Goal: Task Accomplishment & Management: Manage account settings

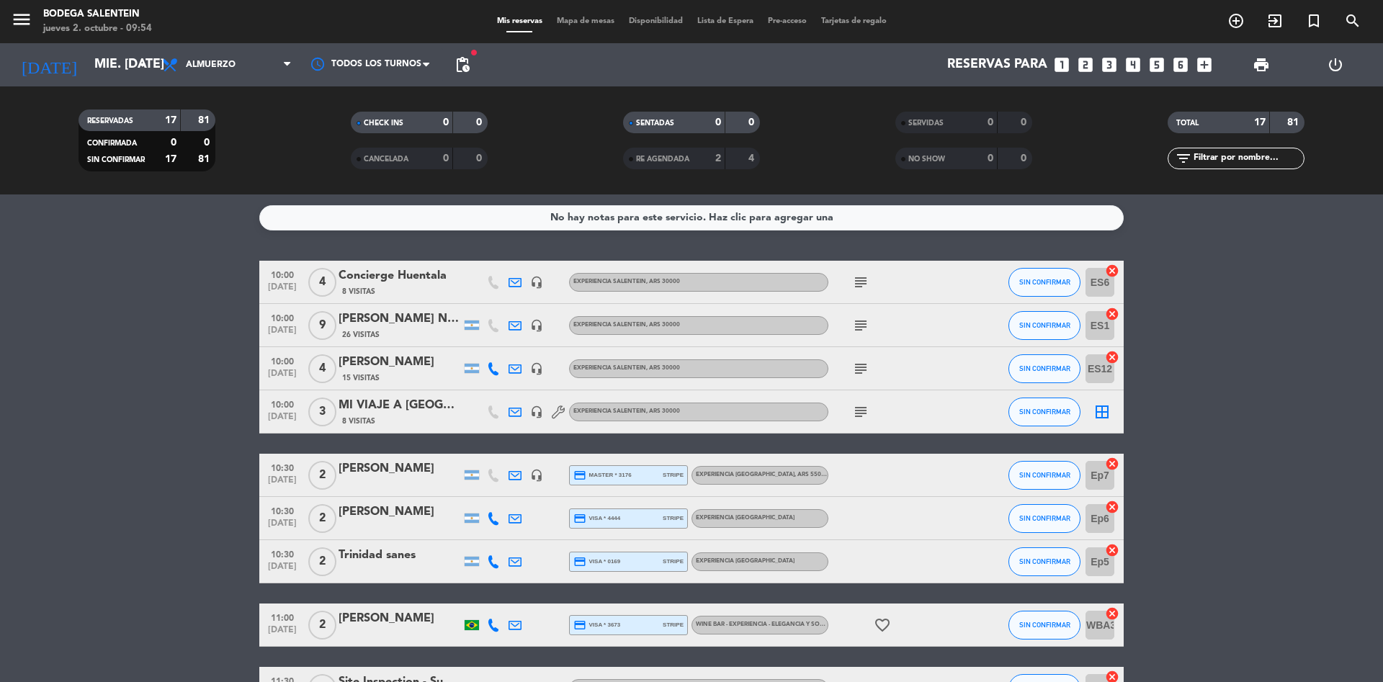
scroll to position [216, 0]
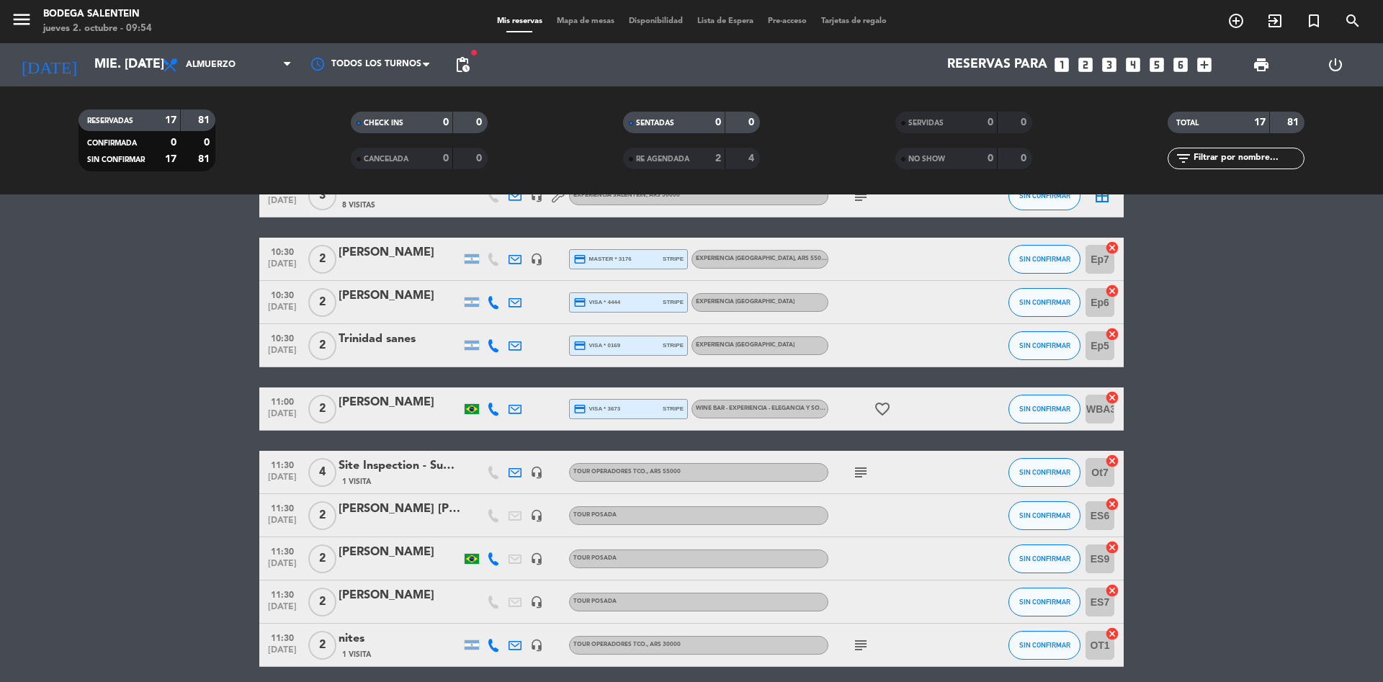
click at [358, 637] on div "nites" at bounding box center [400, 639] width 122 height 19
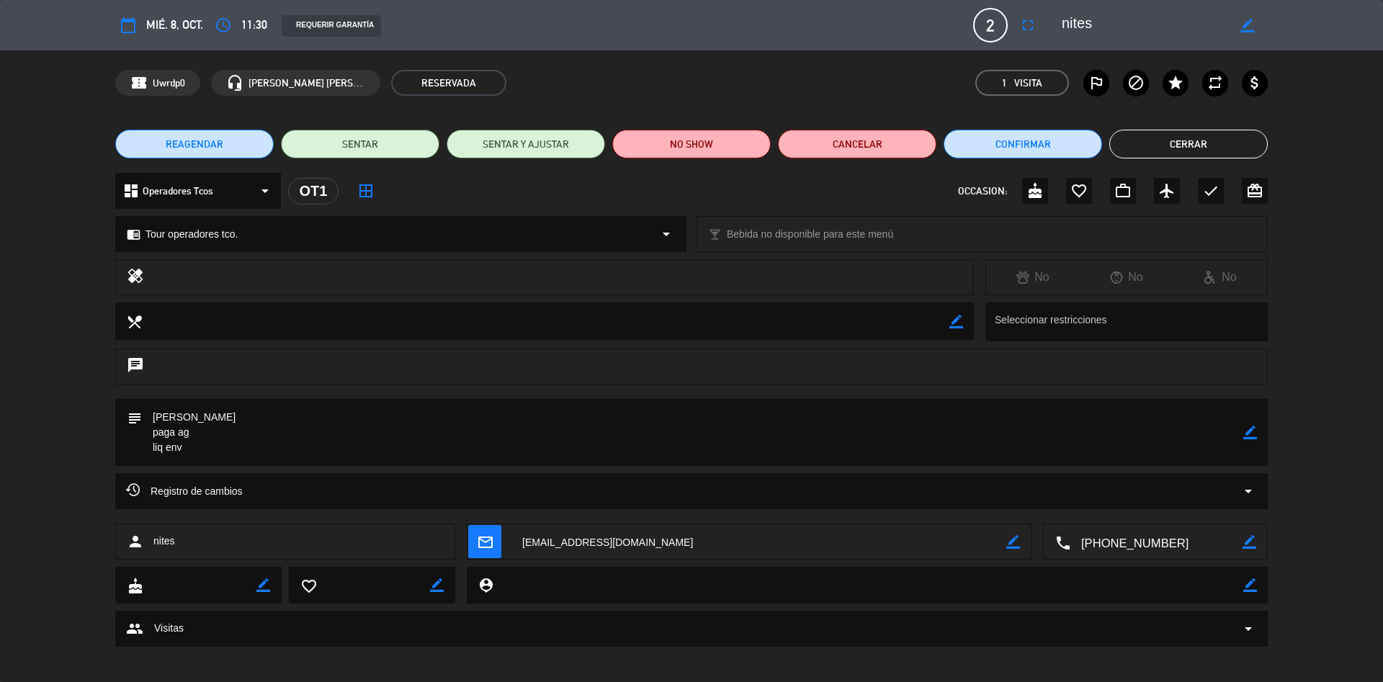
click at [201, 140] on span "REAGENDAR" at bounding box center [195, 144] width 58 height 15
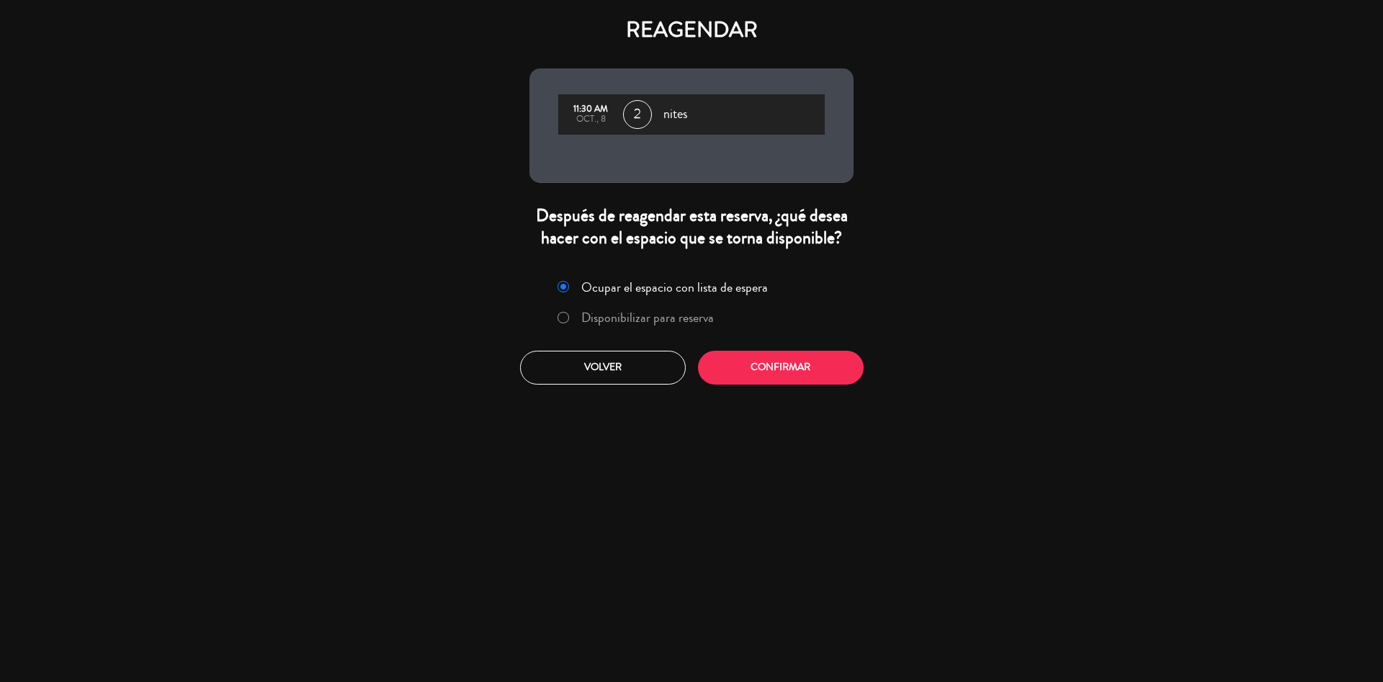
click at [626, 328] on label "Disponibilizar para reserva" at bounding box center [635, 318] width 171 height 26
click at [785, 362] on button "Confirmar" at bounding box center [781, 368] width 166 height 34
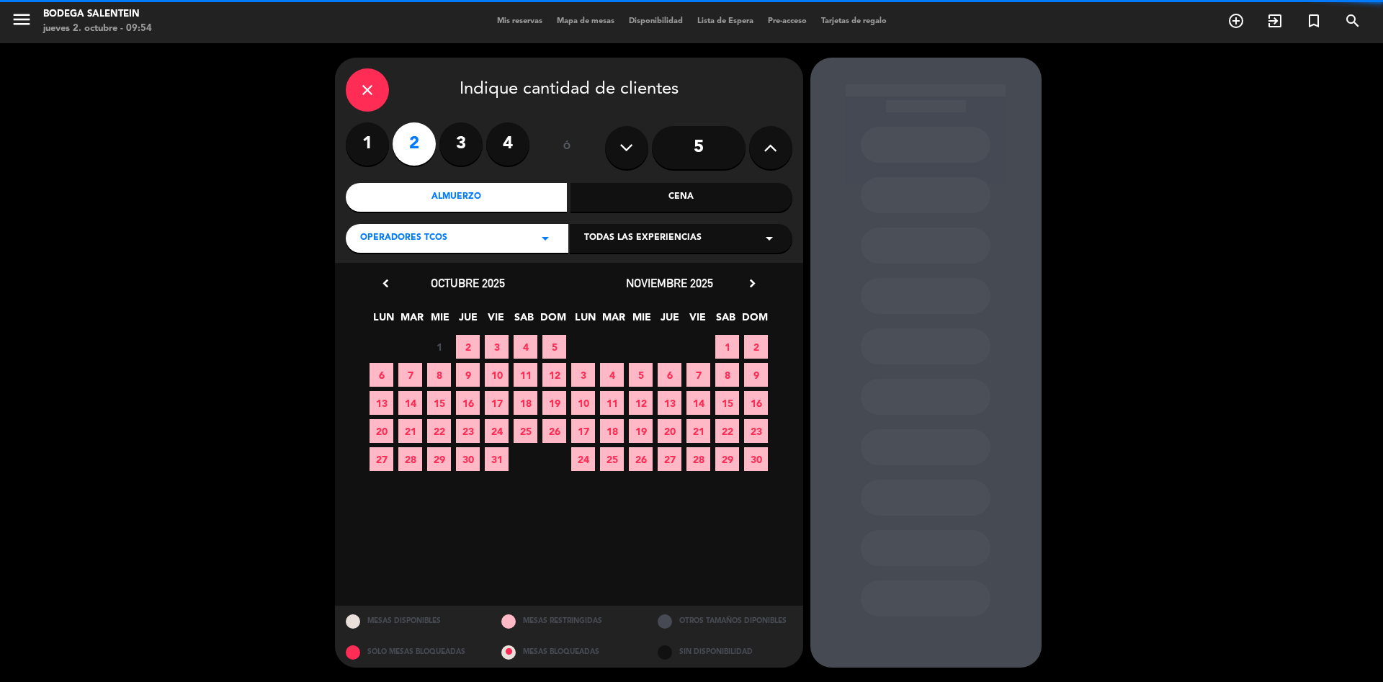
click at [560, 241] on div "Operadores Tcos arrow_drop_down" at bounding box center [457, 238] width 223 height 29
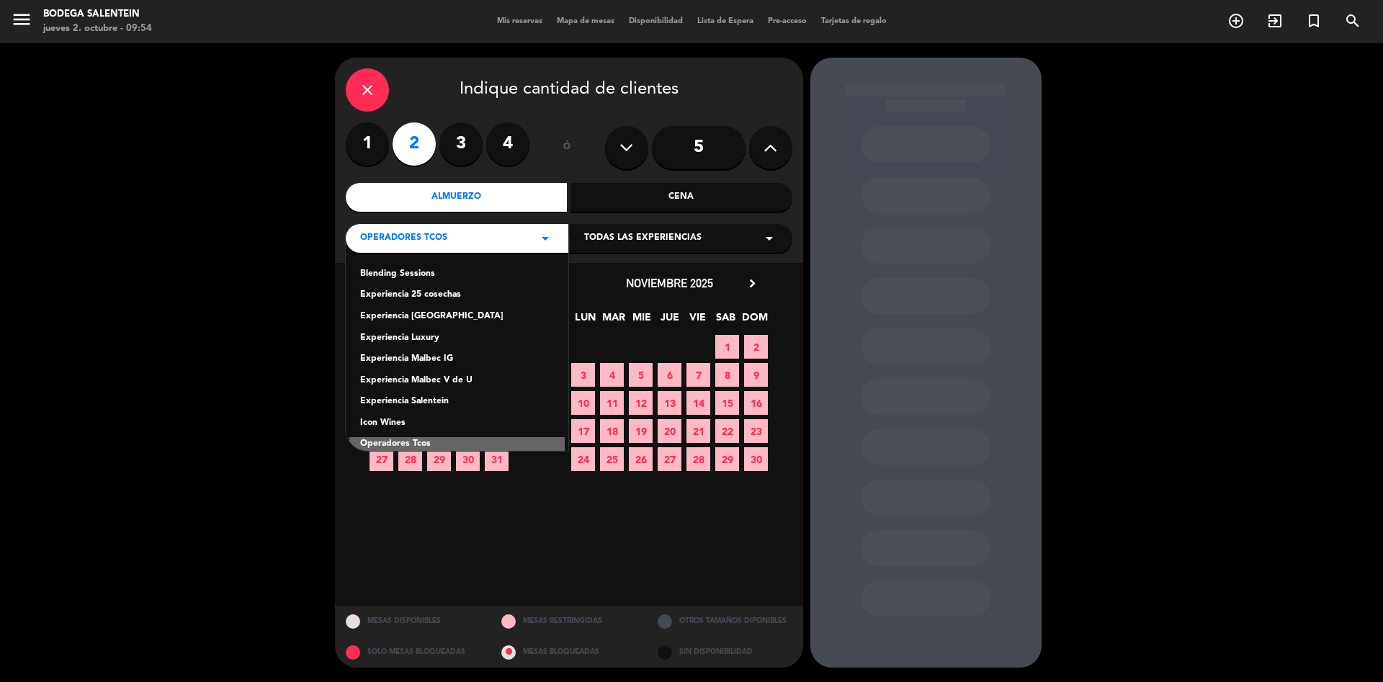
click at [416, 398] on div "Experiencia Salentein" at bounding box center [457, 402] width 194 height 14
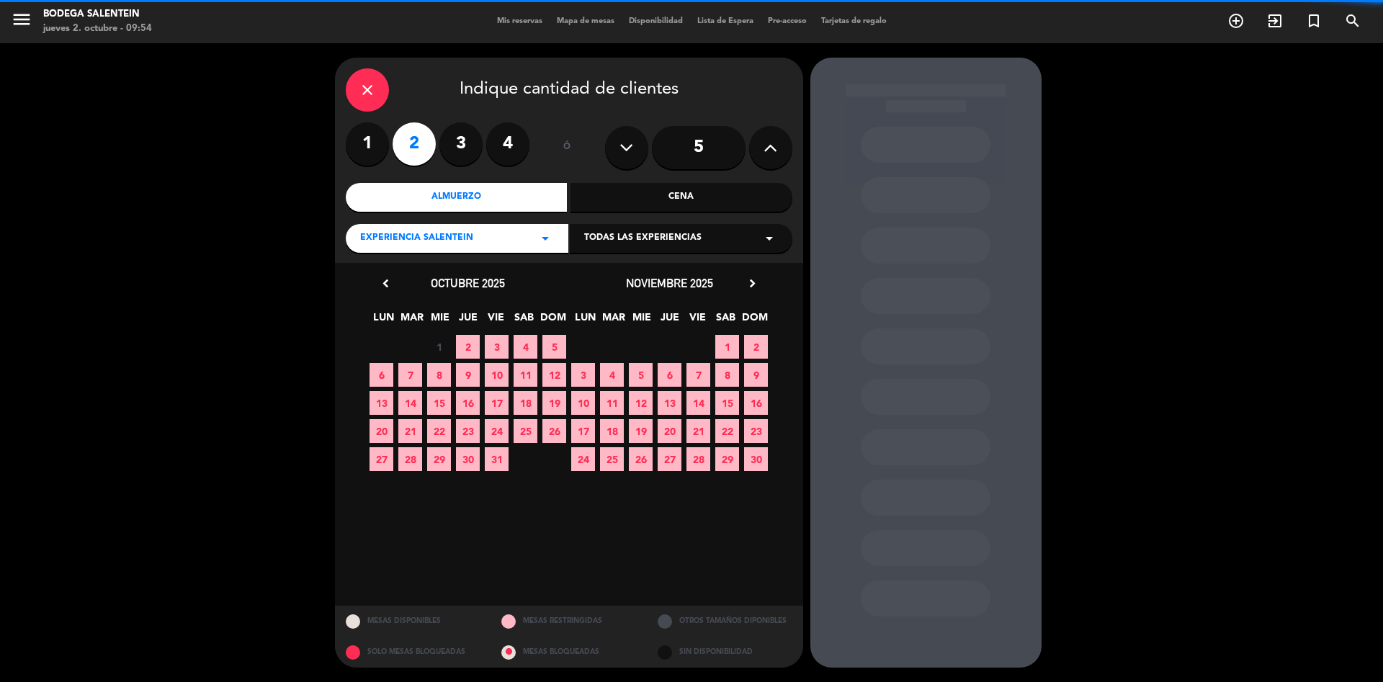
click at [769, 239] on icon "arrow_drop_down" at bounding box center [769, 238] width 17 height 17
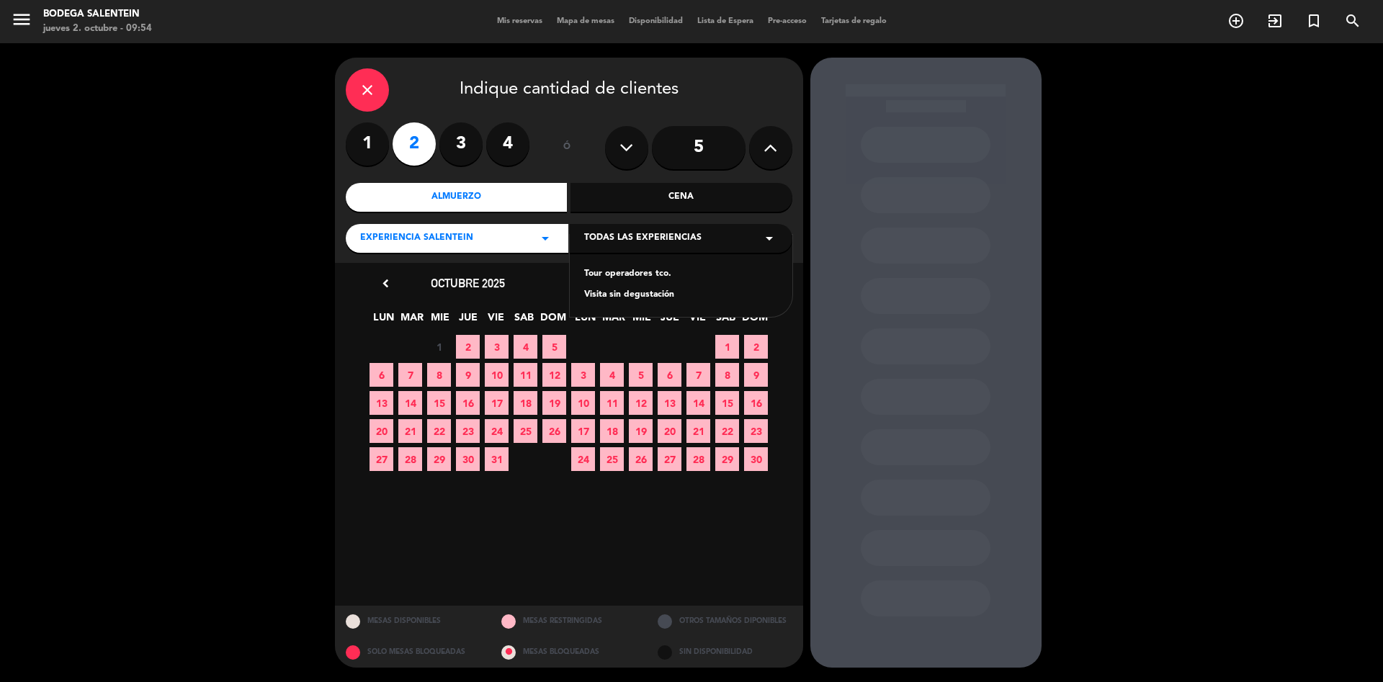
click at [653, 272] on div "Tour operadores tco." at bounding box center [681, 274] width 194 height 14
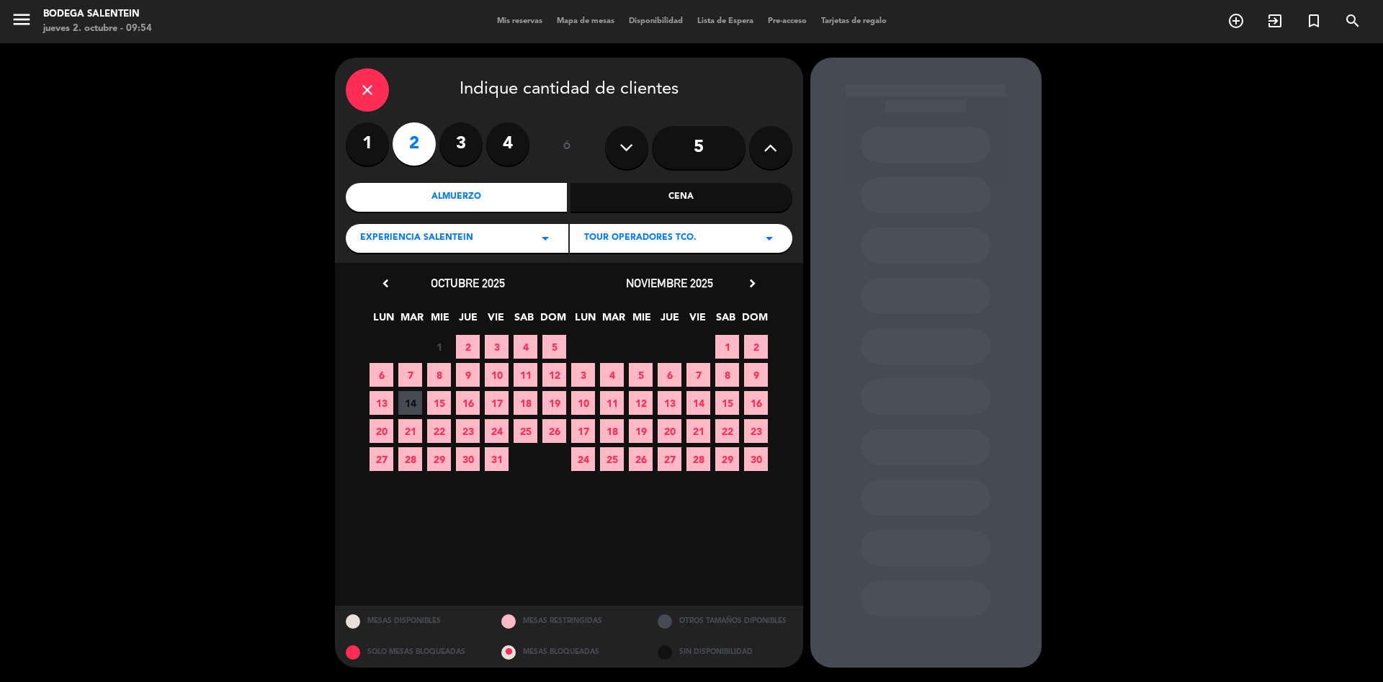
click at [441, 370] on span "8" at bounding box center [439, 375] width 24 height 24
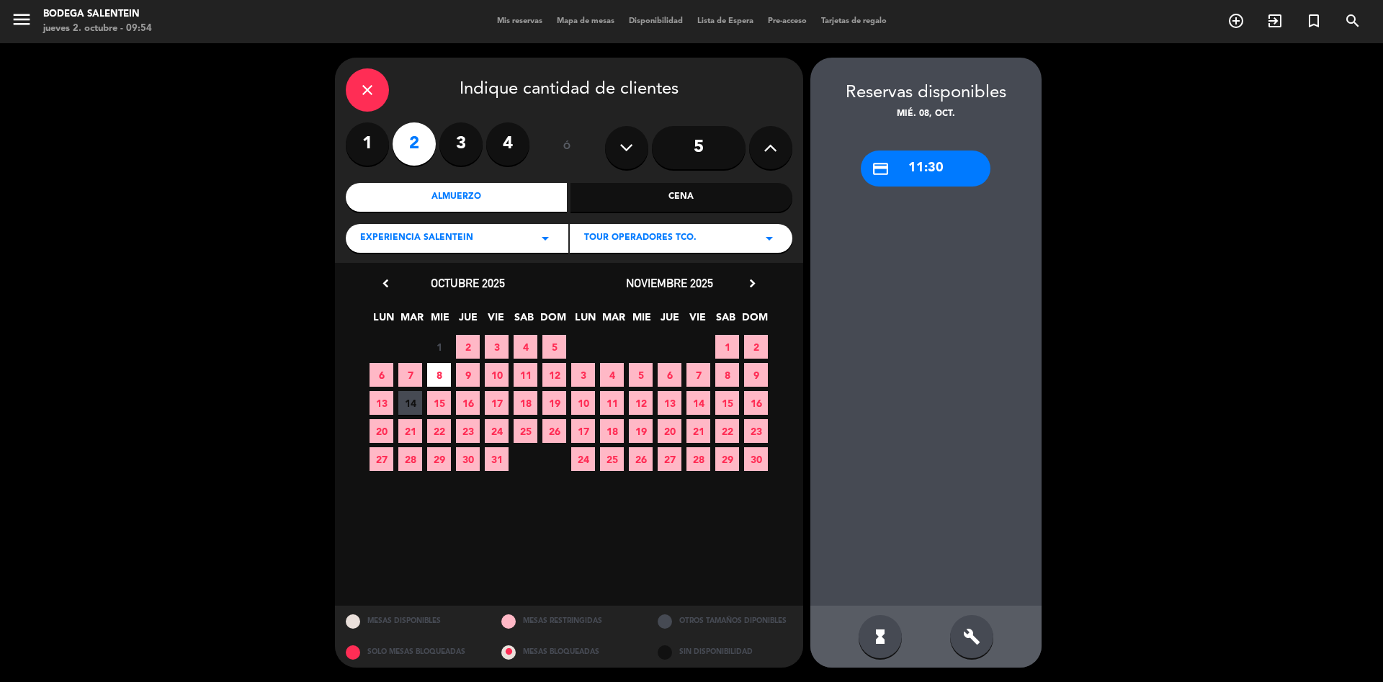
click at [981, 640] on div "build" at bounding box center [971, 636] width 43 height 43
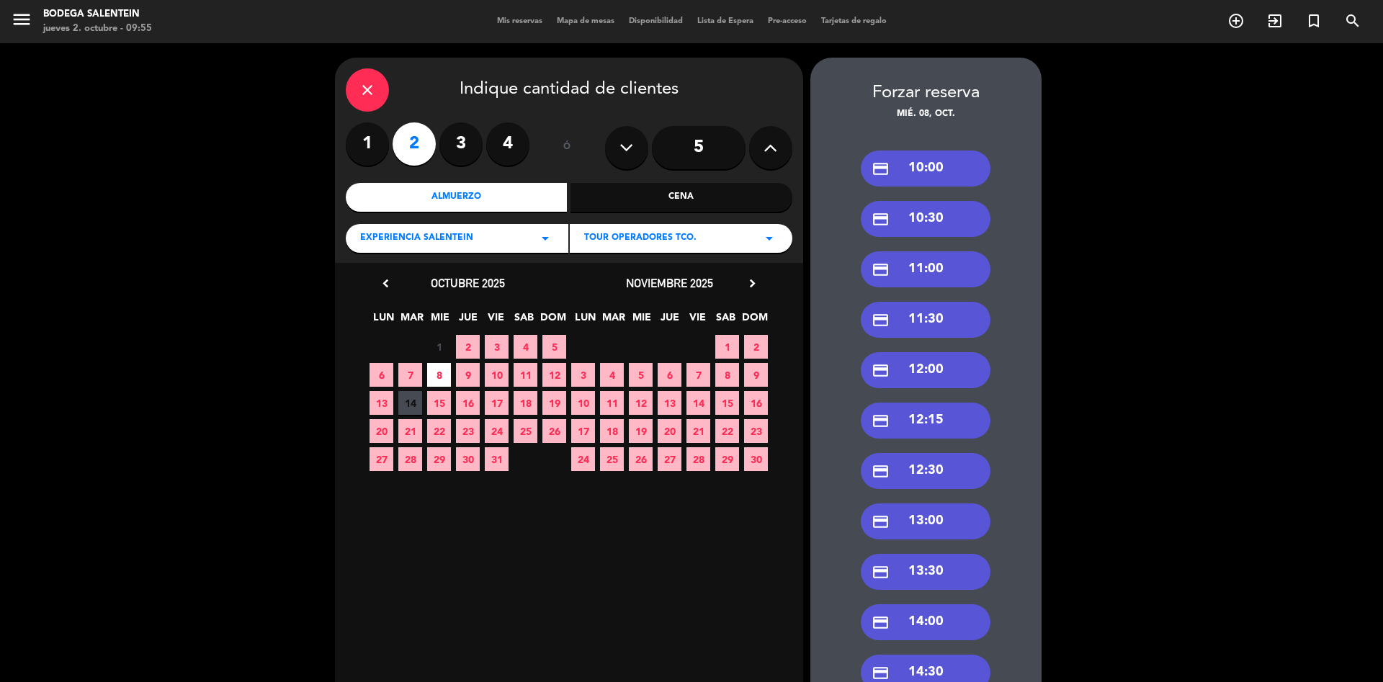
click at [928, 180] on div "credit_card 10:00" at bounding box center [926, 169] width 130 height 36
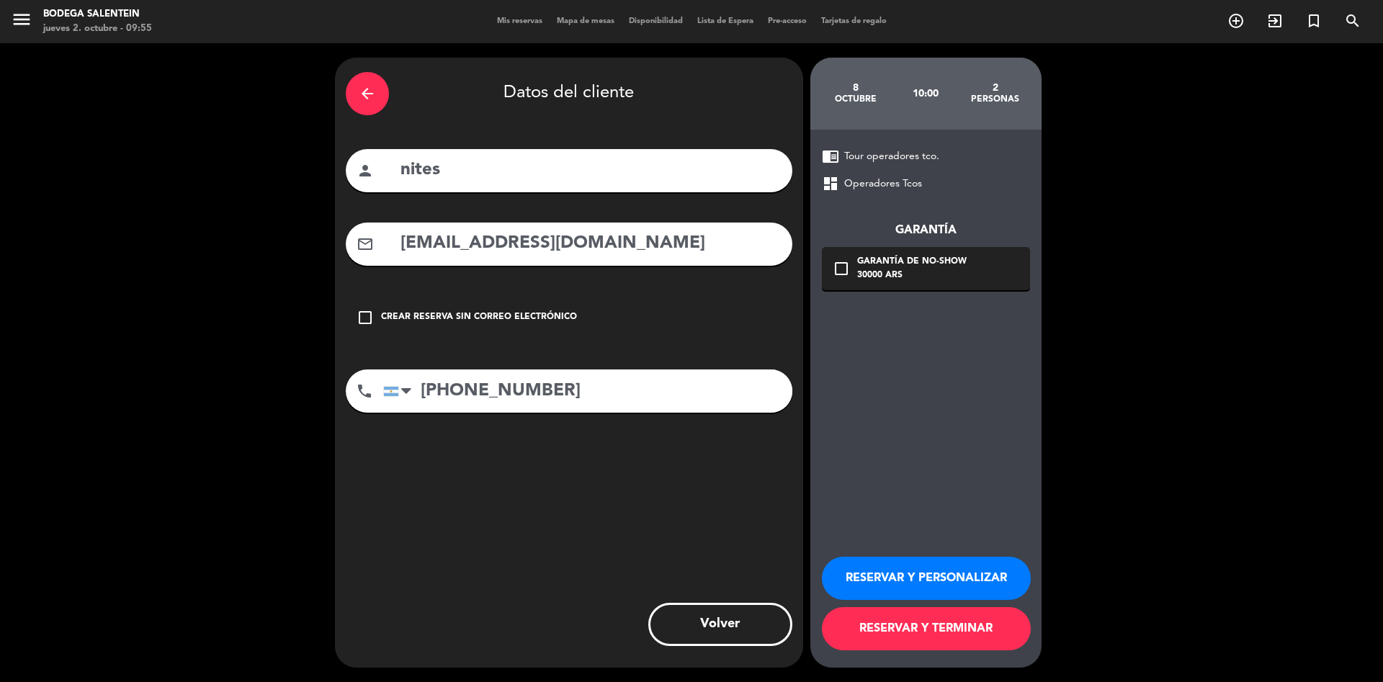
click at [933, 570] on button "RESERVAR Y PERSONALIZAR" at bounding box center [926, 578] width 209 height 43
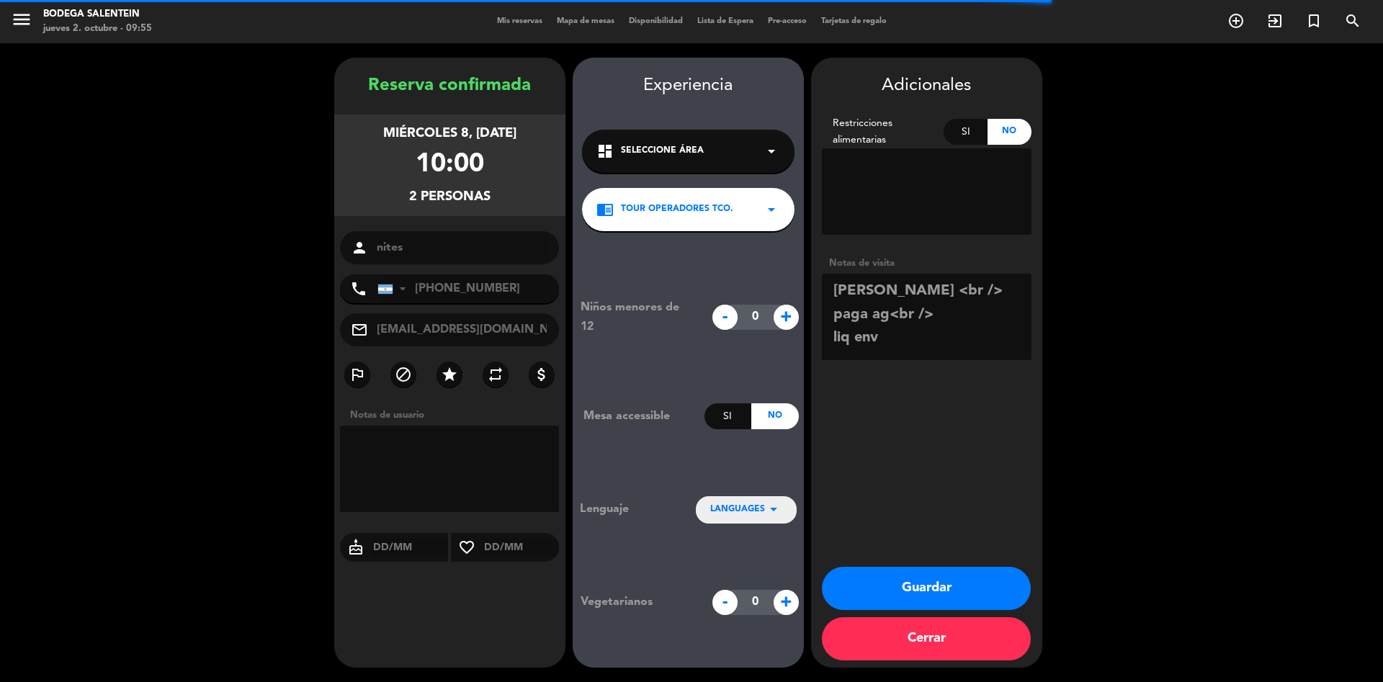
click at [928, 592] on button "Guardar" at bounding box center [926, 588] width 209 height 43
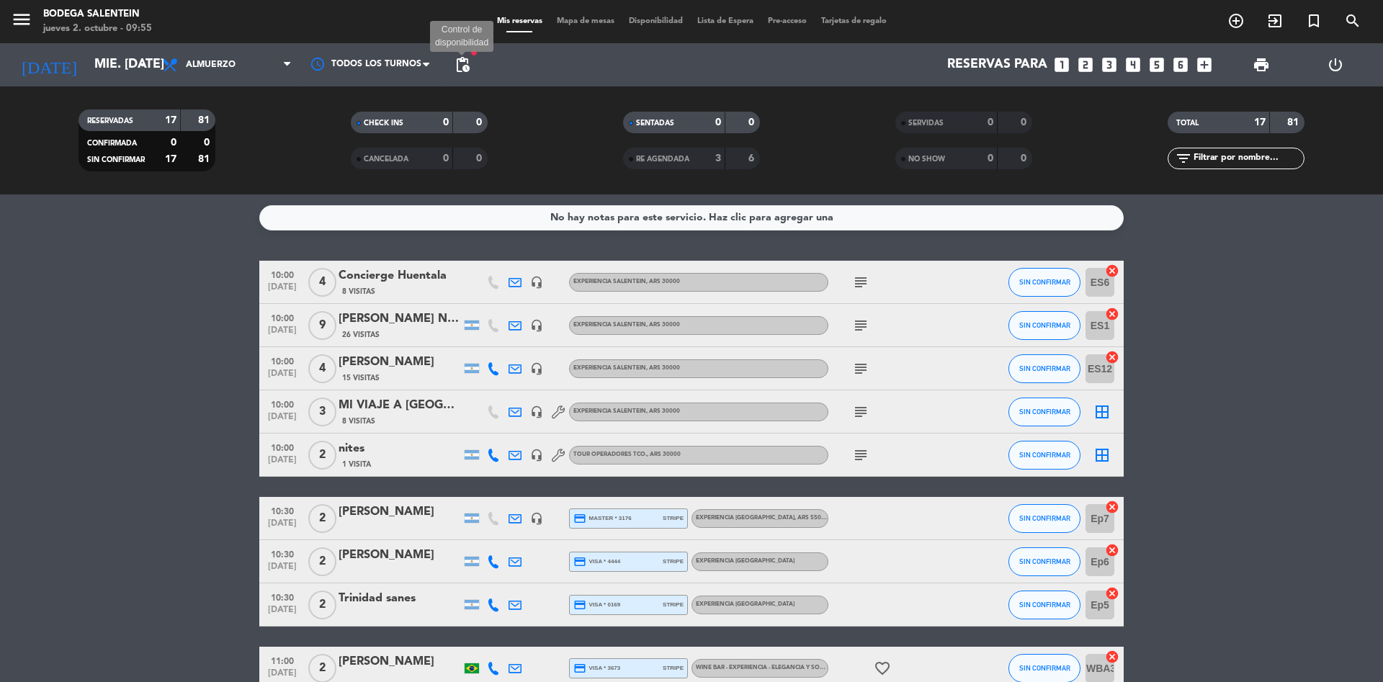
click at [461, 63] on span "pending_actions" at bounding box center [462, 64] width 17 height 17
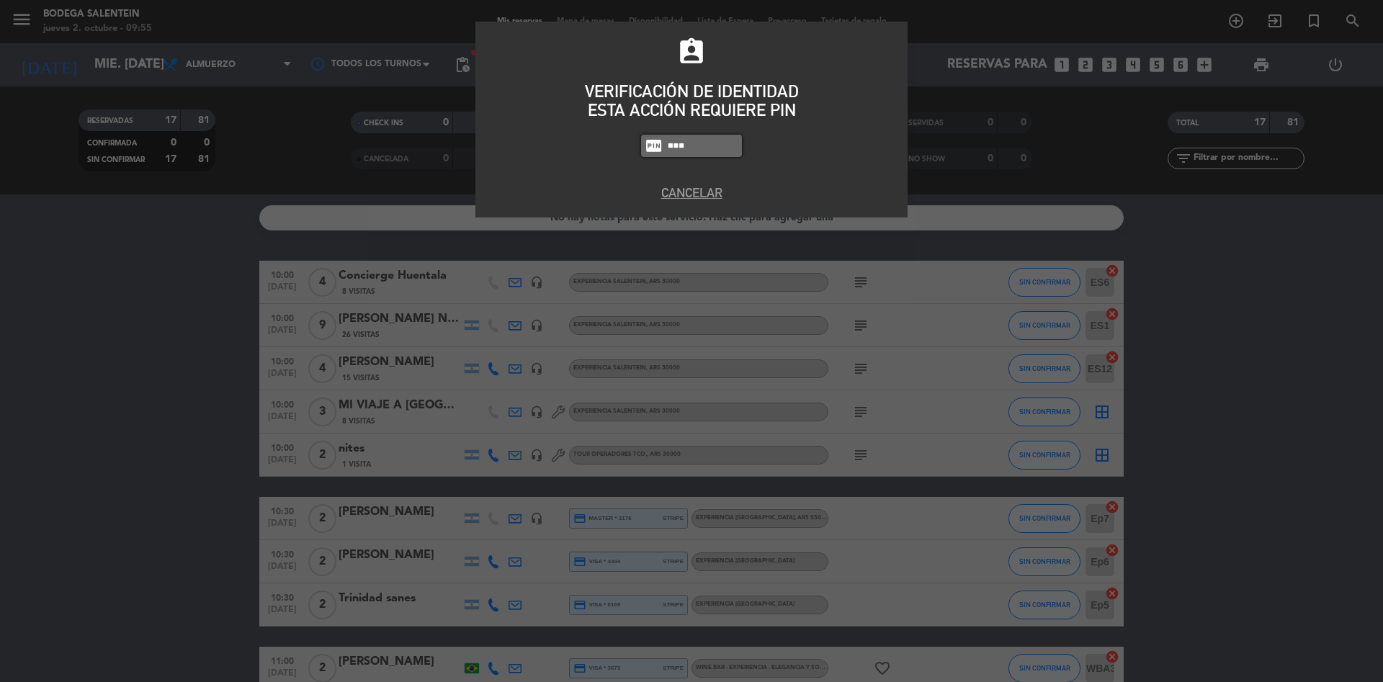
type input "8986"
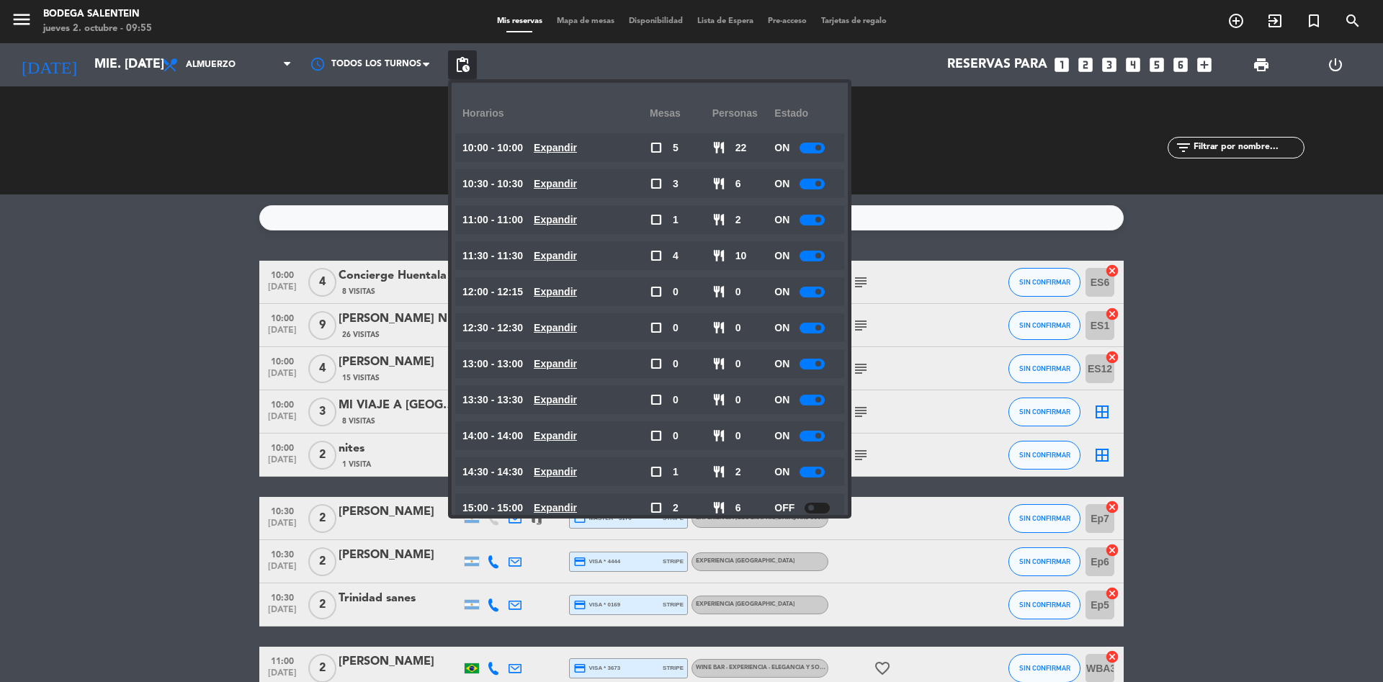
click at [827, 505] on div at bounding box center [817, 508] width 25 height 11
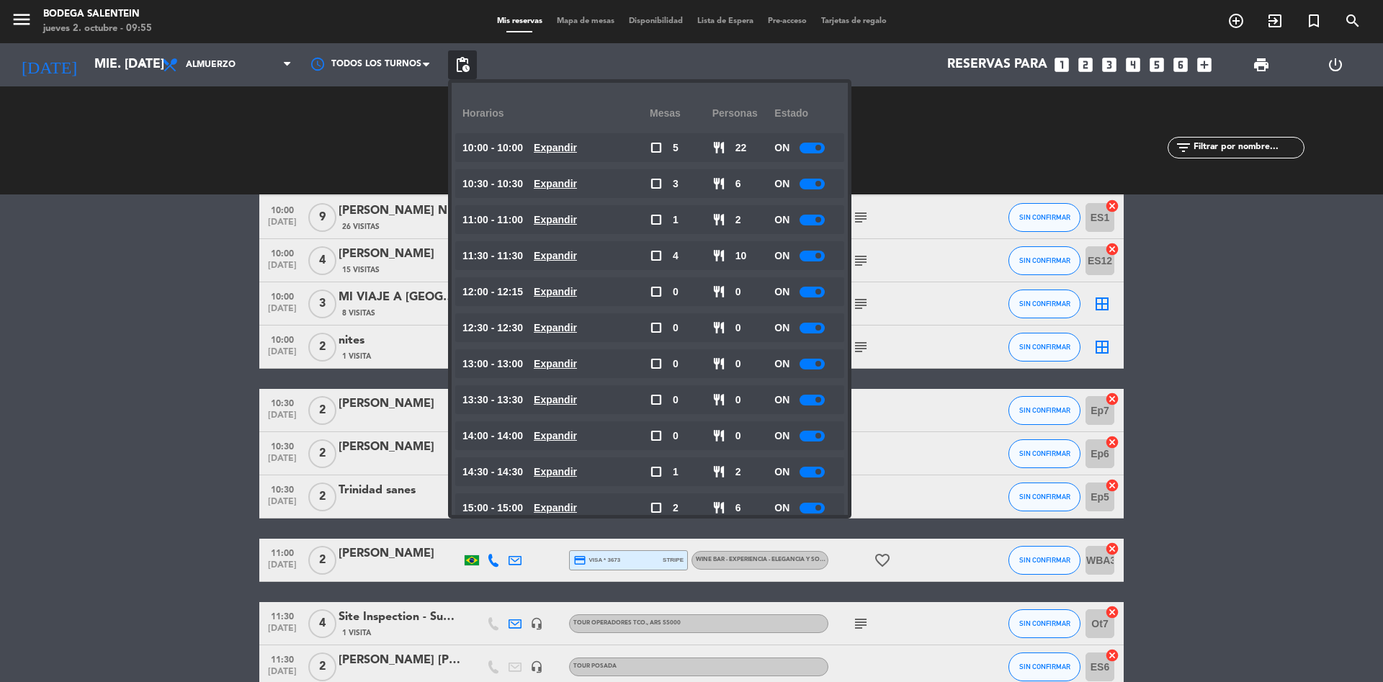
click at [47, 318] on bookings-row "10:00 [DATE] 4 Concierge Huentala 8 Visitas headset_mic Experiencia Salentein ,…" at bounding box center [691, 581] width 1383 height 856
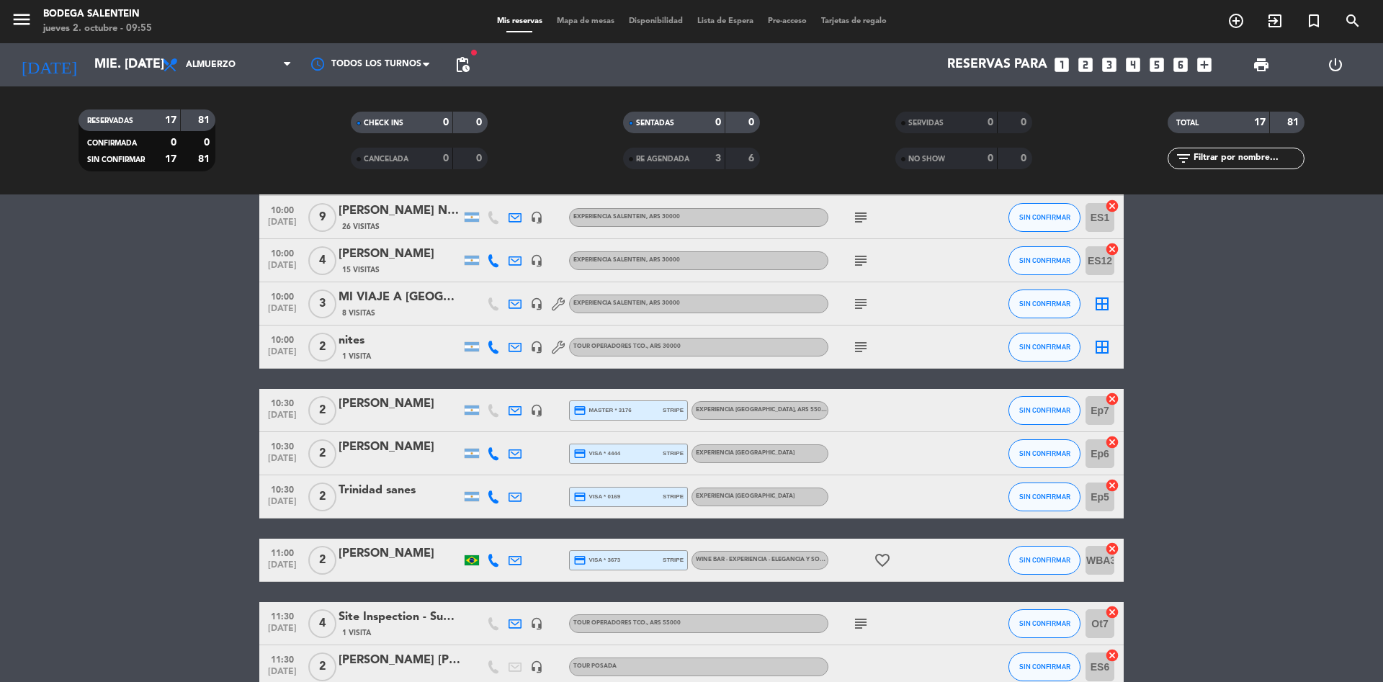
scroll to position [506, 0]
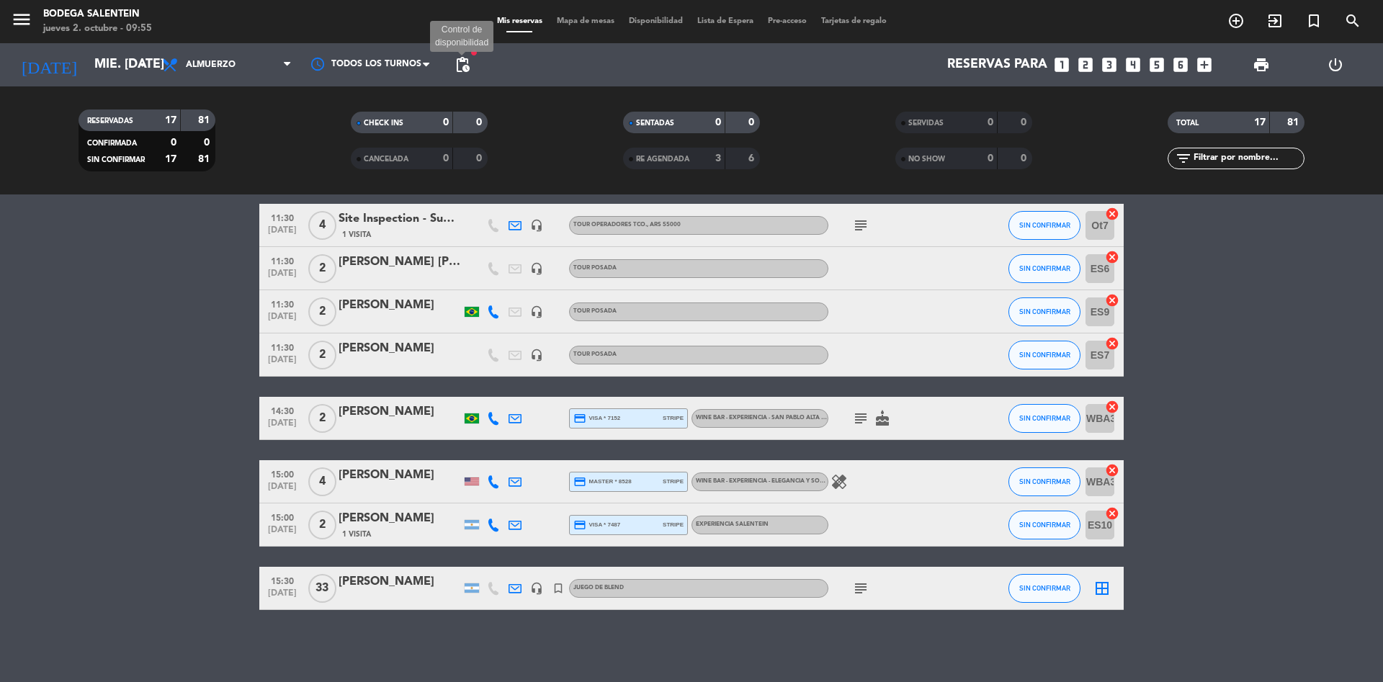
click at [467, 65] on span "pending_actions" at bounding box center [462, 64] width 17 height 17
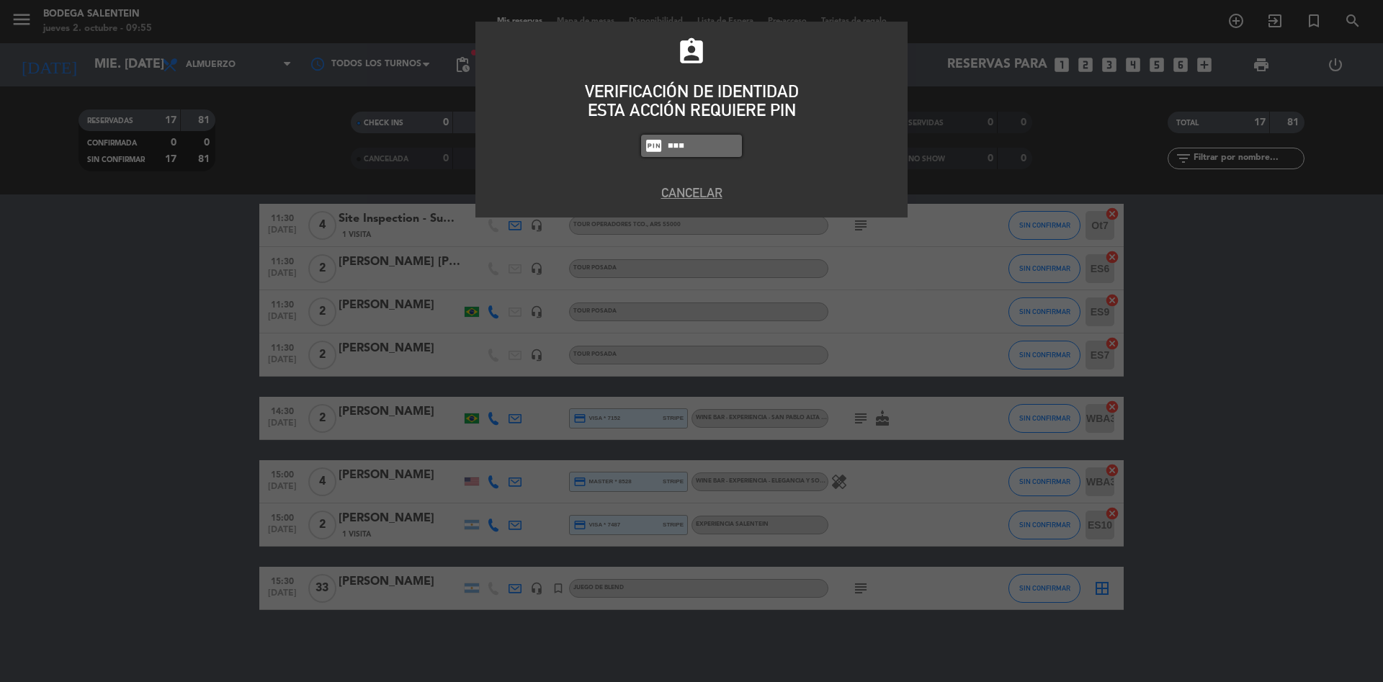
type input "8986"
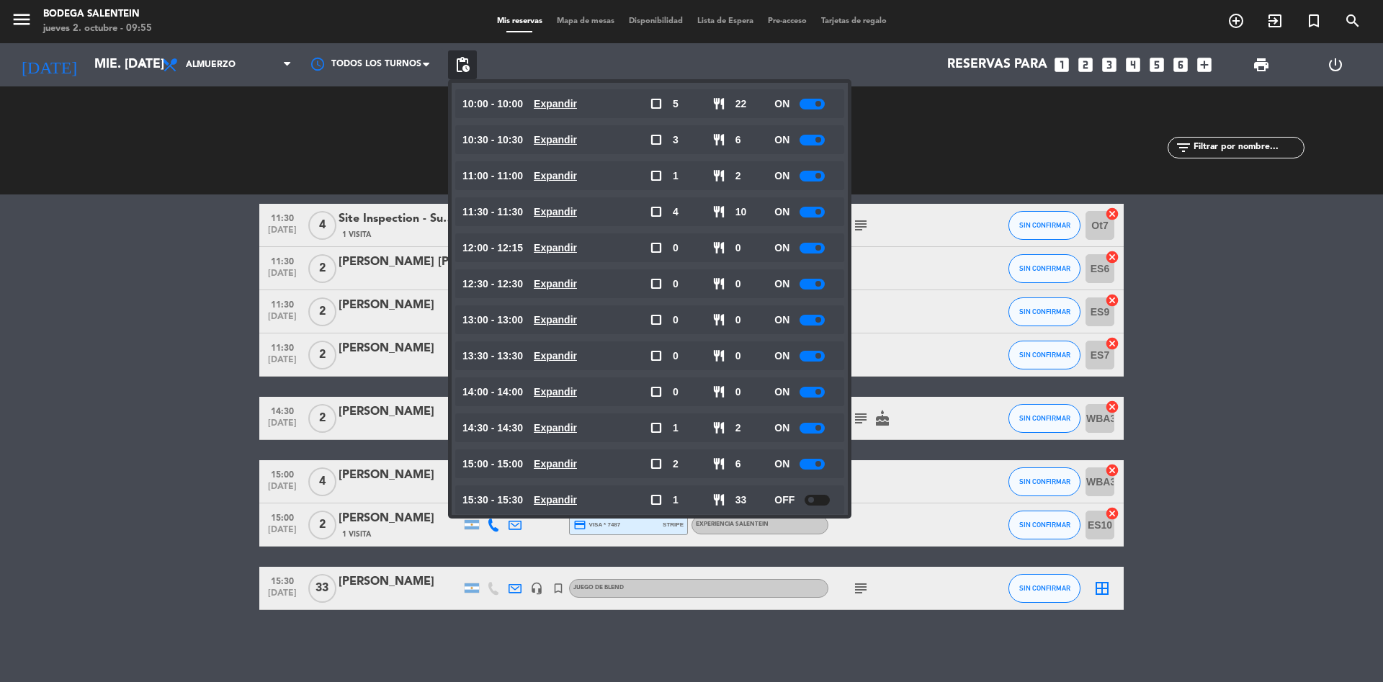
scroll to position [61, 0]
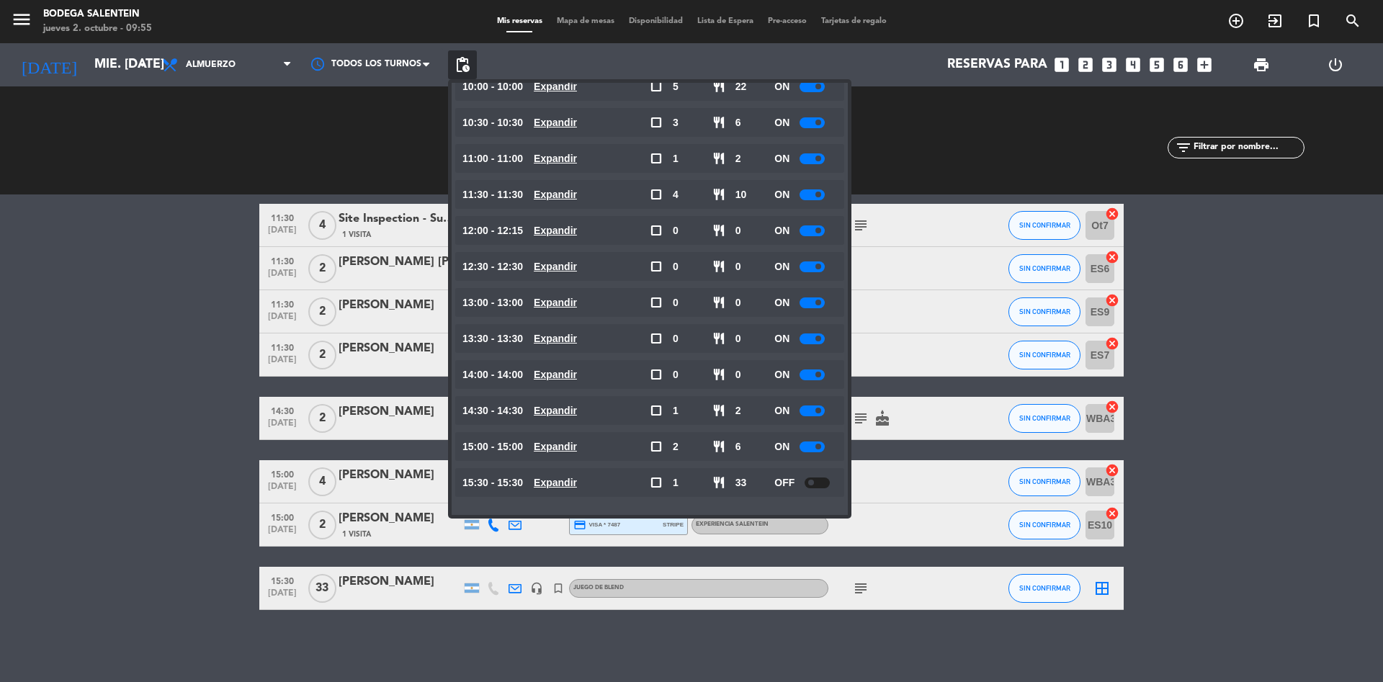
click at [806, 445] on div at bounding box center [812, 447] width 25 height 11
click at [203, 451] on bookings-row "10:00 [DATE] 4 Concierge Huentala 8 Visitas headset_mic Experiencia Salentein ,…" at bounding box center [691, 182] width 1383 height 856
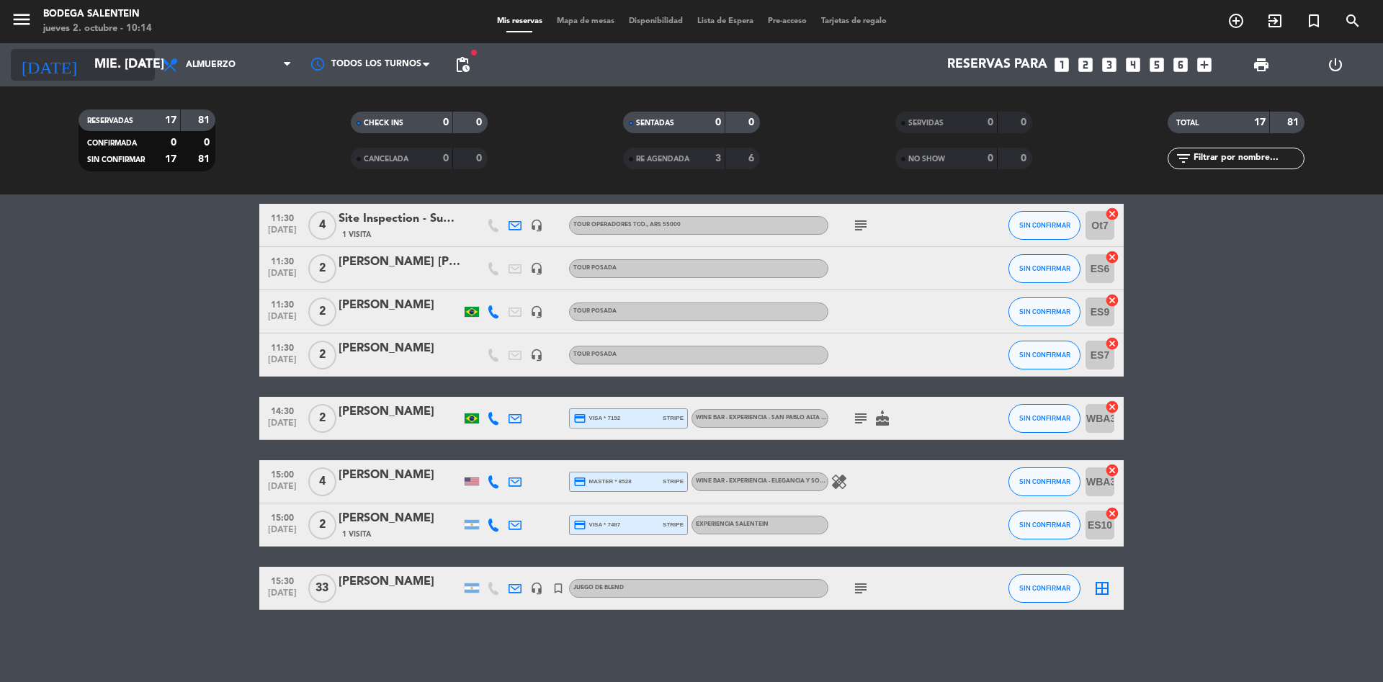
click at [87, 61] on input "mié. [DATE]" at bounding box center [170, 64] width 167 height 29
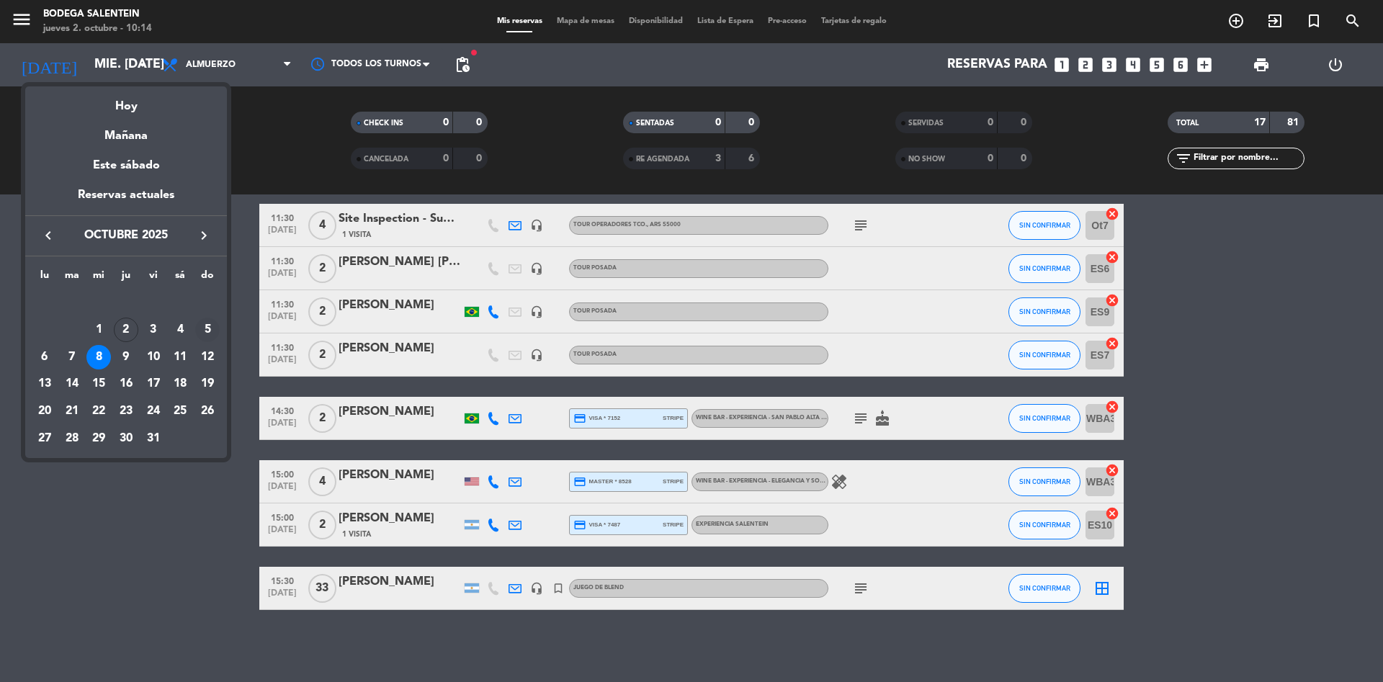
click at [209, 329] on div "5" at bounding box center [207, 330] width 24 height 24
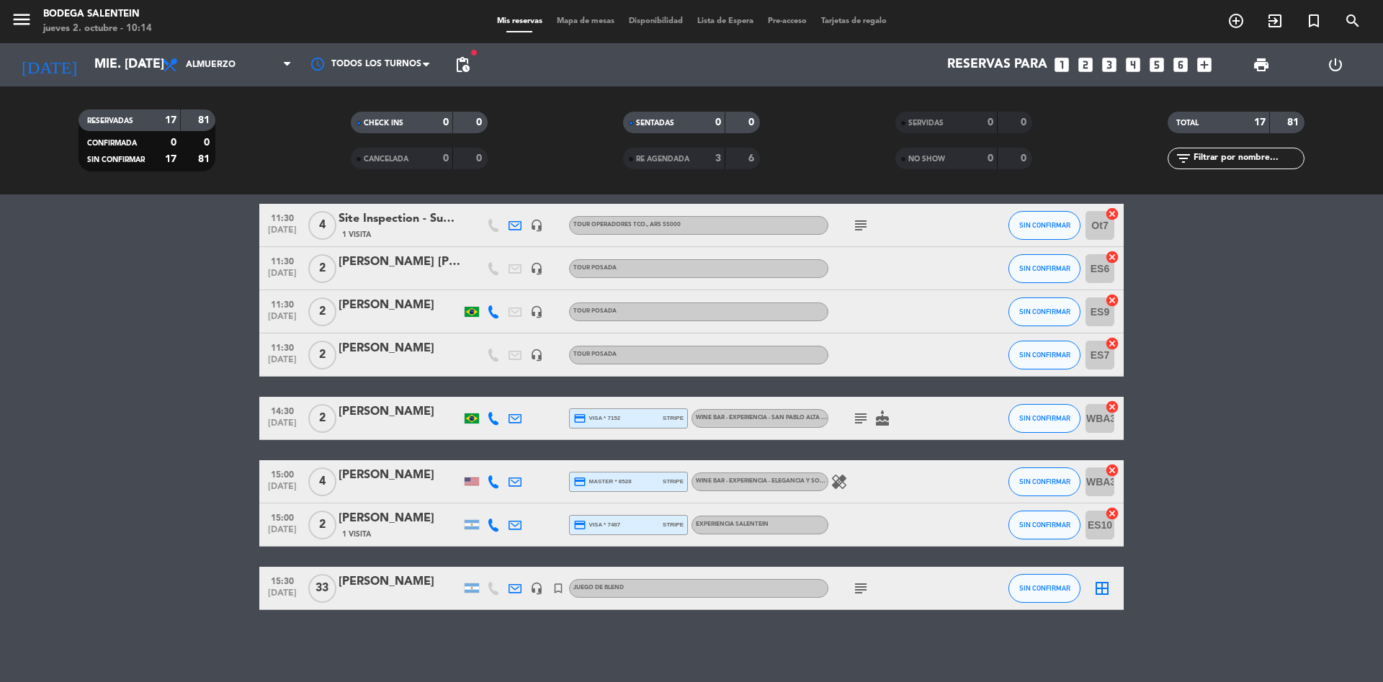
type input "dom. [DATE]"
click at [24, 17] on icon "menu" at bounding box center [22, 20] width 22 height 22
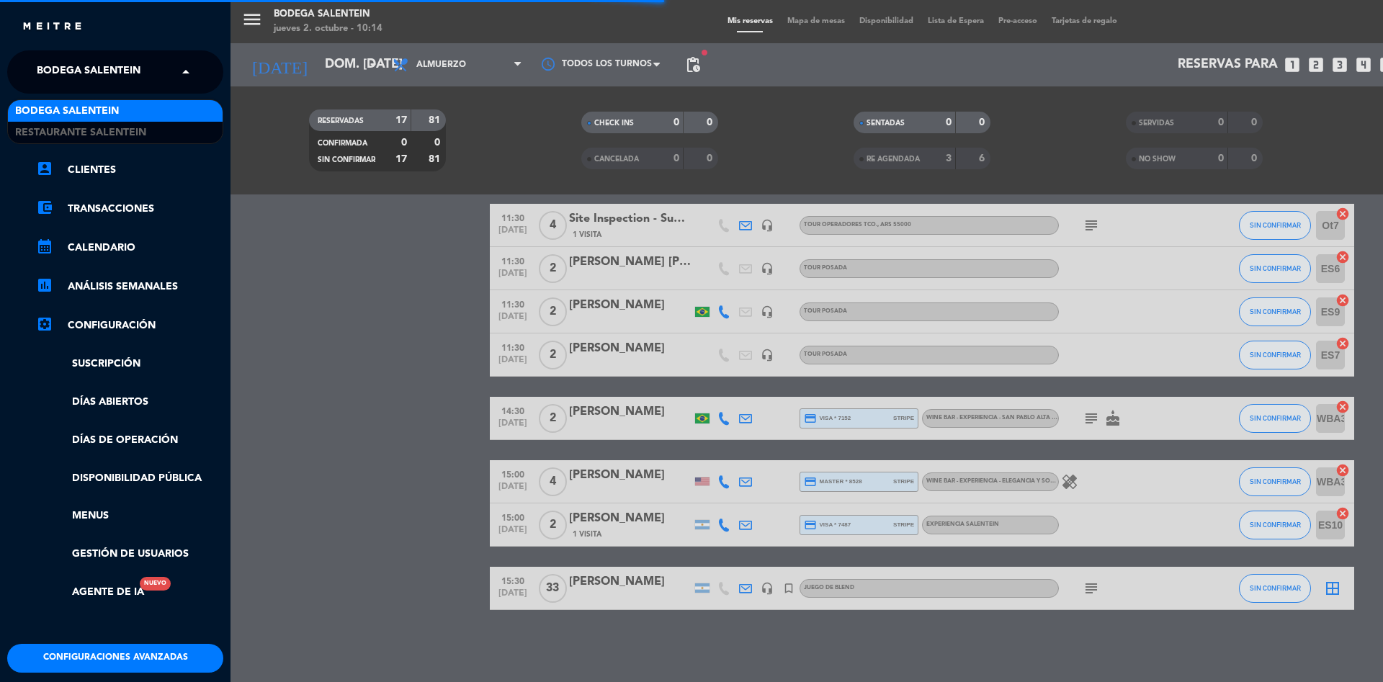
click at [83, 71] on span "Bodega Salentein" at bounding box center [89, 72] width 104 height 30
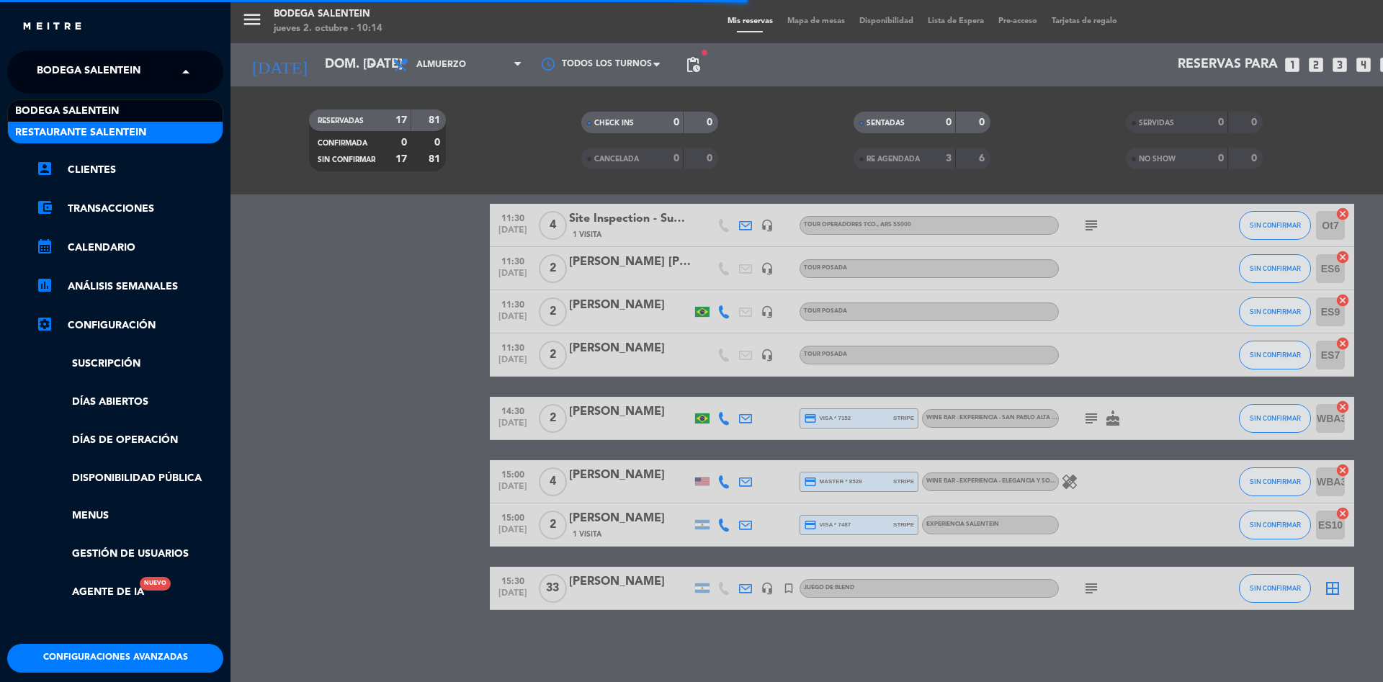
click at [79, 133] on span "Restaurante Salentein" at bounding box center [80, 133] width 131 height 17
